Goal: Task Accomplishment & Management: Complete application form

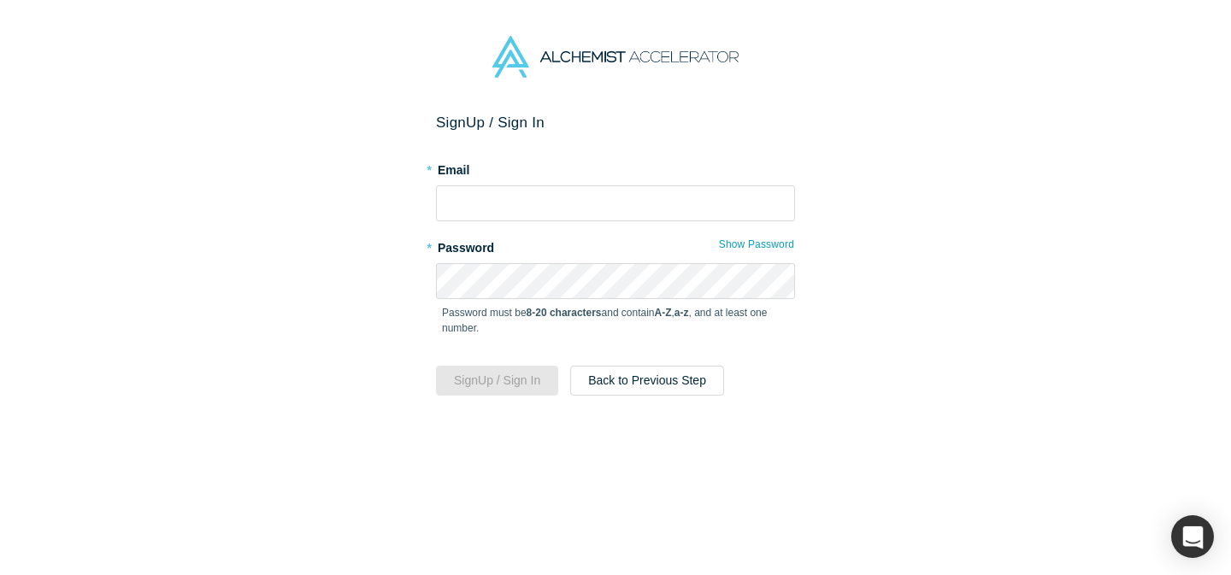
type input "1"
drag, startPoint x: 540, startPoint y: 206, endPoint x: 369, endPoint y: 178, distance: 173.2
click at [369, 178] on div "Sign Up / Sign In * Email design.ashish * Password Show Password Password must …" at bounding box center [615, 344] width 1231 height 461
type input "[EMAIL_ADDRESS][DOMAIN_NAME]"
click at [513, 227] on form "Sign Up / Sign In * Email [EMAIL_ADDRESS][DOMAIN_NAME] * Password Show Password…" at bounding box center [615, 255] width 359 height 282
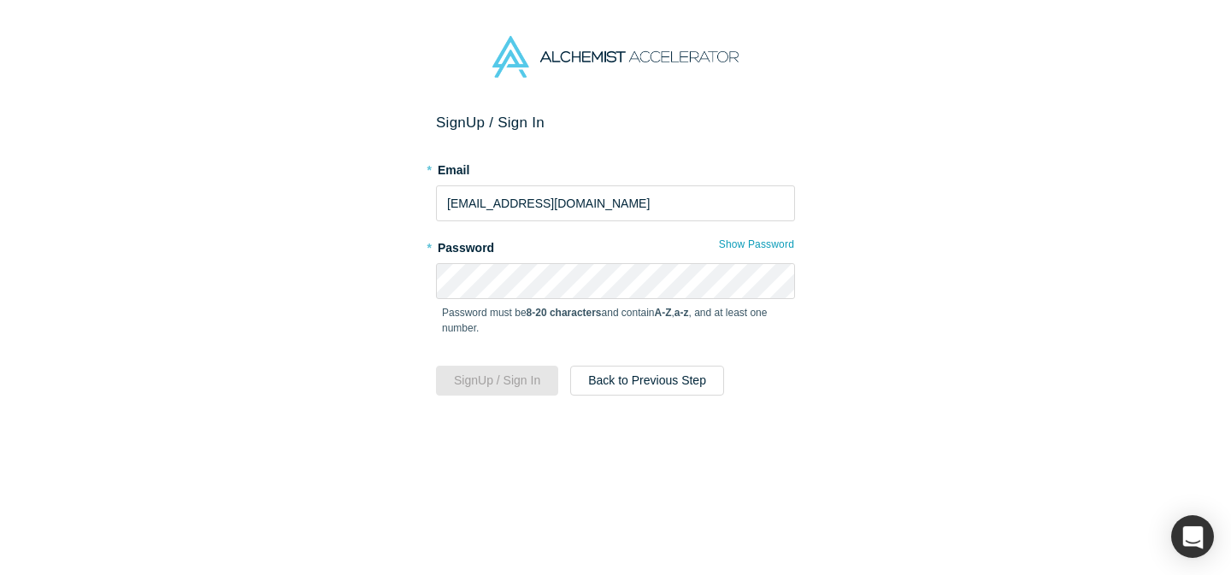
click at [526, 249] on label "* Password" at bounding box center [615, 245] width 359 height 24
click at [436, 366] on button "Sign Up / Sign In" at bounding box center [497, 381] width 122 height 30
click at [459, 387] on button "Sign Up / Sign In" at bounding box center [497, 381] width 122 height 30
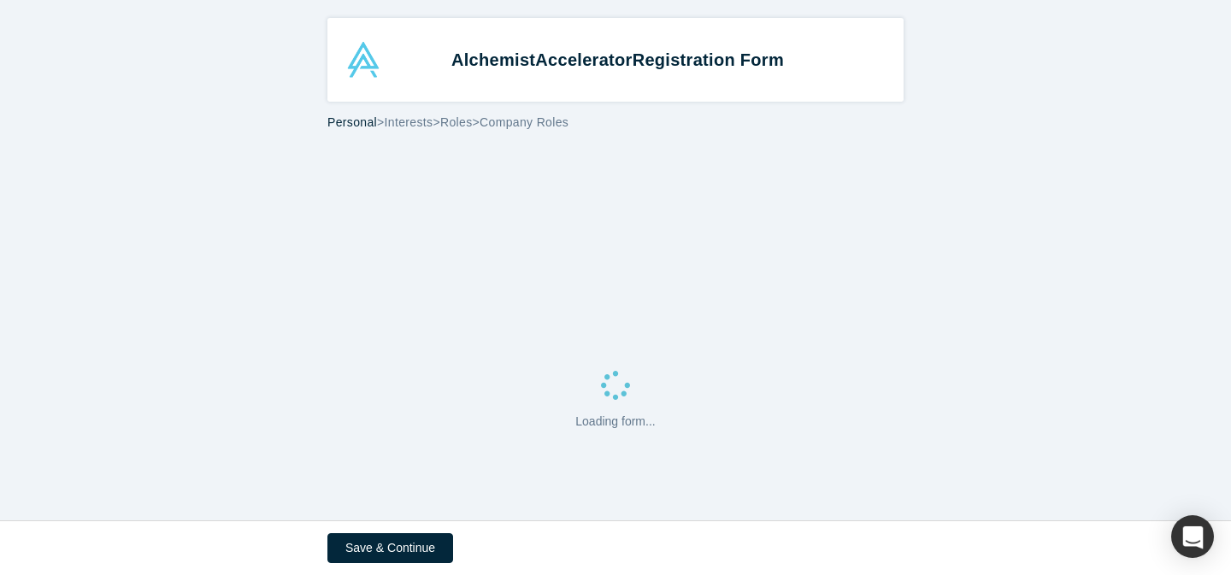
select select "US"
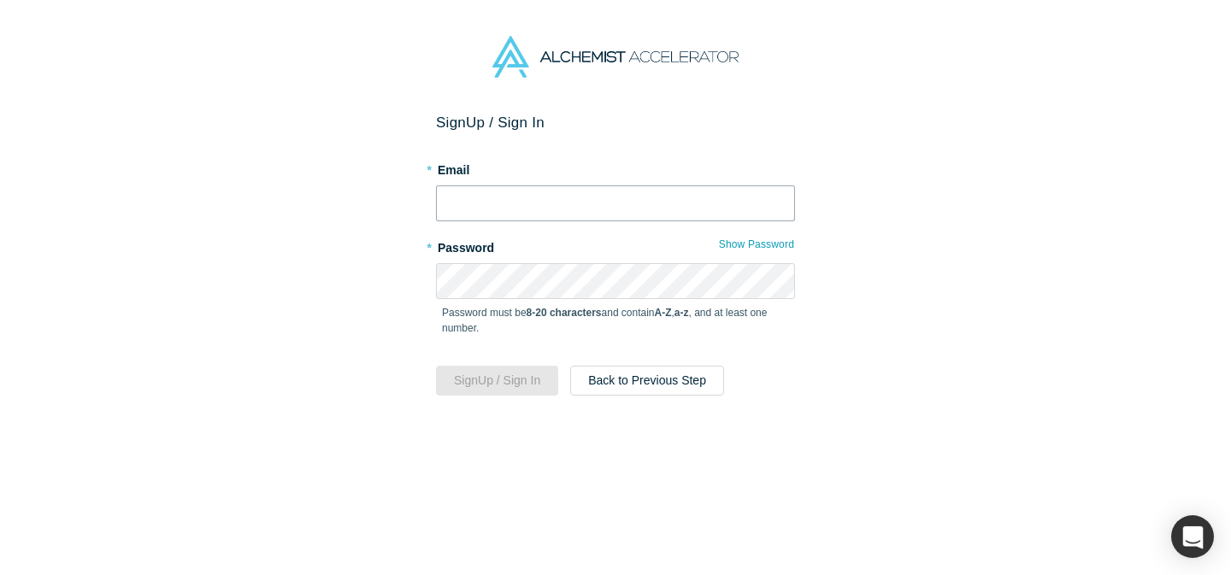
click at [549, 215] on input "text" at bounding box center [615, 203] width 359 height 36
click at [587, 158] on label "* Email" at bounding box center [615, 168] width 359 height 24
click at [537, 210] on input "text" at bounding box center [615, 203] width 359 height 36
type input "[EMAIL_ADDRESS][DOMAIN_NAME]"
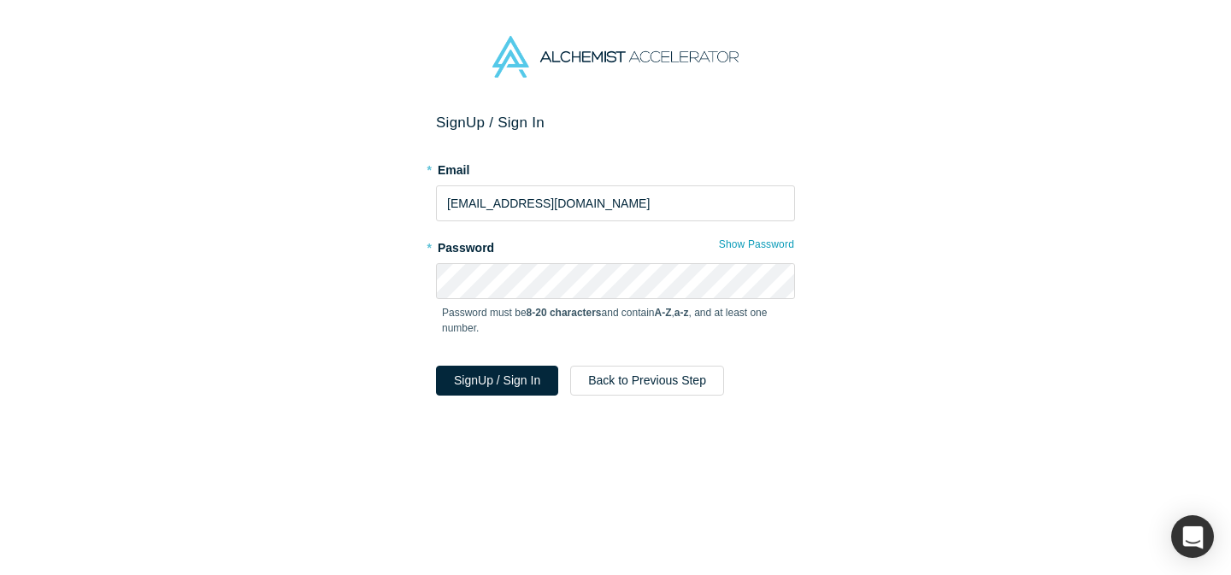
click at [408, 341] on div "Sign Up / Sign In * Email [EMAIL_ADDRESS][DOMAIN_NAME] * Password Show Password…" at bounding box center [615, 344] width 1231 height 461
click at [466, 384] on button "Sign Up / Sign In" at bounding box center [497, 381] width 122 height 30
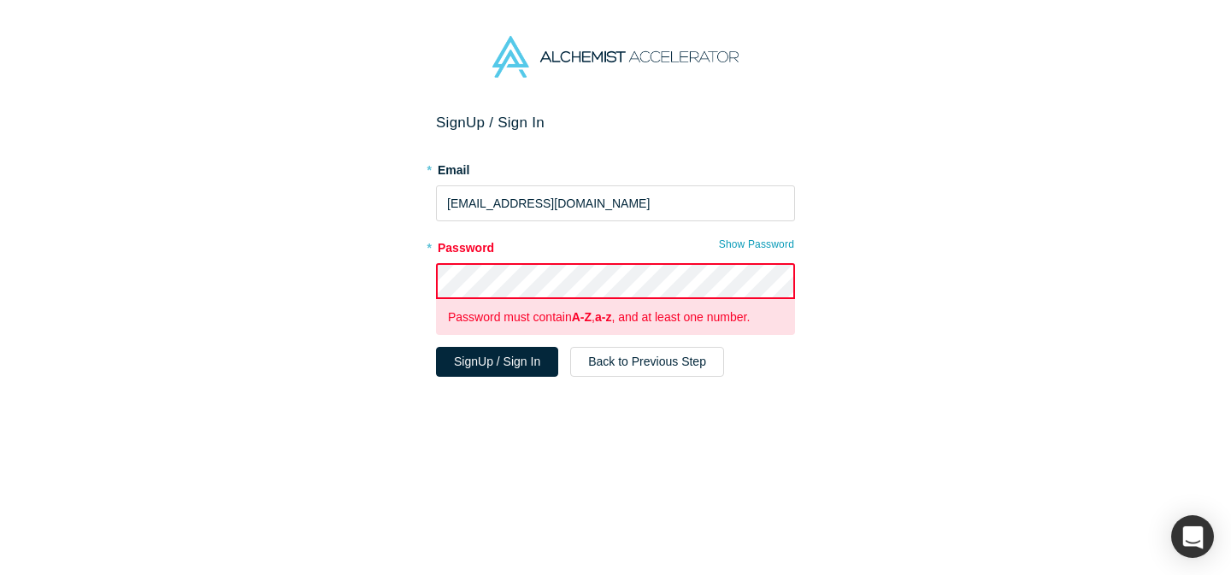
click at [325, 262] on div "Sign Up / Sign In * Email [EMAIL_ADDRESS][DOMAIN_NAME] * Password Show Password…" at bounding box center [615, 344] width 1231 height 461
click at [224, 251] on div "Sign Up / Sign In * Email [EMAIL_ADDRESS][DOMAIN_NAME] * Password Show Password…" at bounding box center [615, 344] width 1231 height 461
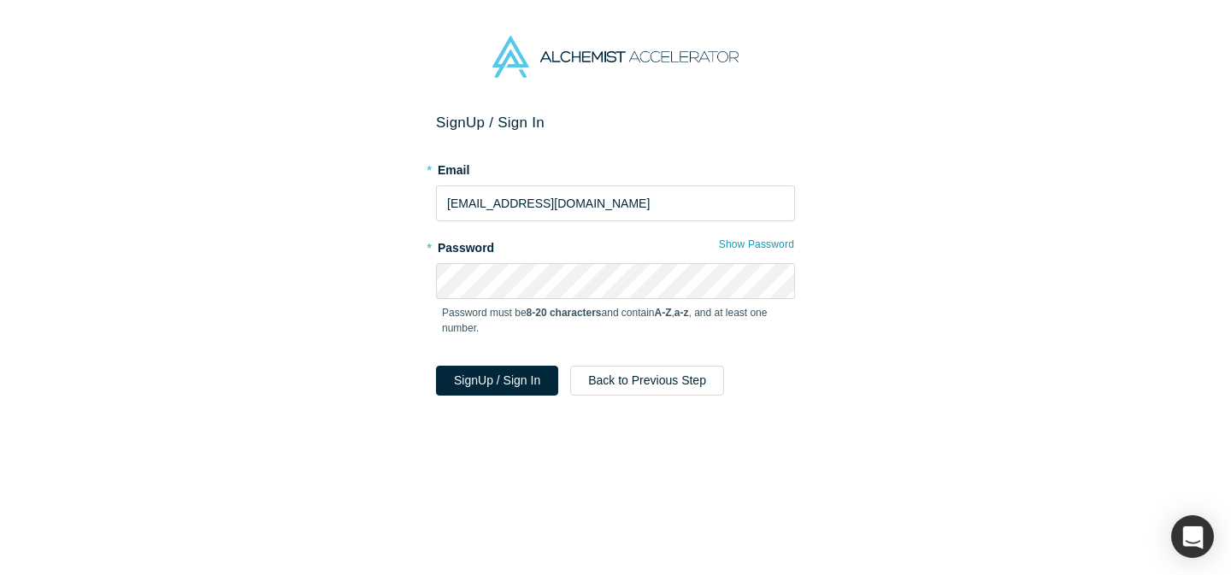
click at [151, 311] on div "Sign Up / Sign In * Email [EMAIL_ADDRESS][DOMAIN_NAME] * Password Show Password…" at bounding box center [615, 344] width 1231 height 461
click at [528, 388] on button "Sign Up / Sign In" at bounding box center [497, 381] width 122 height 30
